Goal: Find specific page/section: Find specific page/section

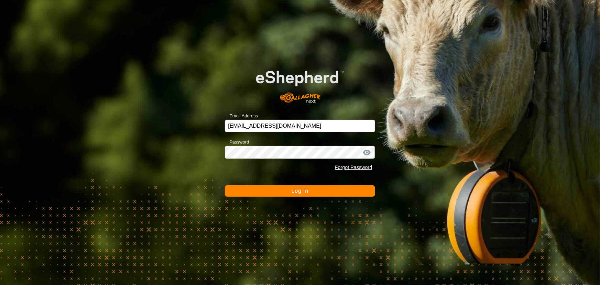
click at [265, 190] on button "Log In" at bounding box center [300, 191] width 150 height 12
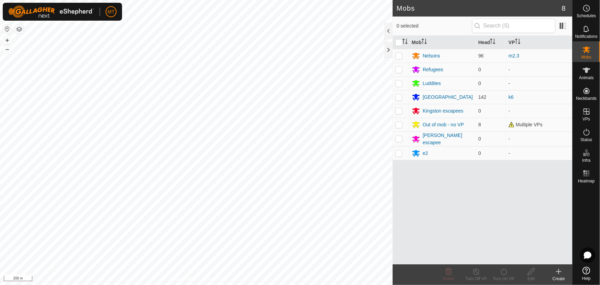
click at [236, 284] on html "MT Schedules Notifications Mobs Animals Neckbands VPs Status Infra Heatmap Help…" at bounding box center [300, 142] width 600 height 285
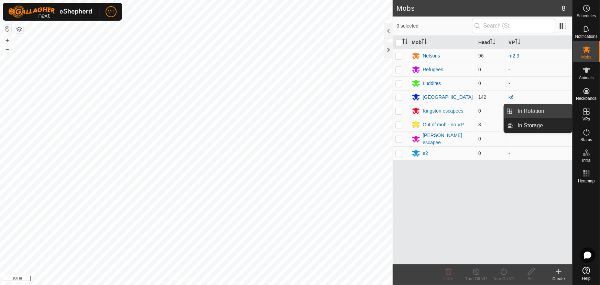
click at [541, 112] on link "In Rotation" at bounding box center [542, 111] width 59 height 14
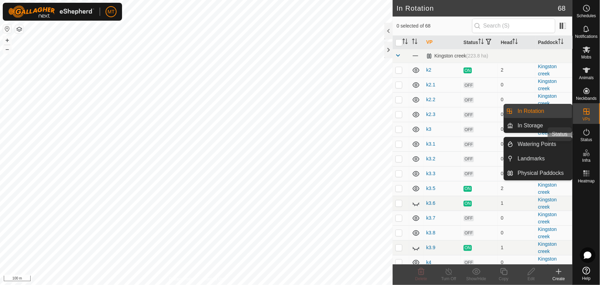
click at [580, 134] on div "Status" at bounding box center [586, 134] width 27 height 21
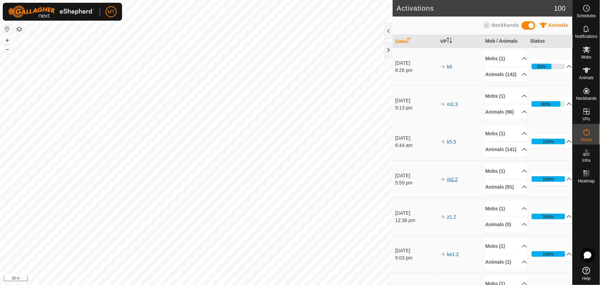
click at [453, 182] on link "m2.2" at bounding box center [452, 178] width 11 height 5
